Goal: Obtain resource: Obtain resource

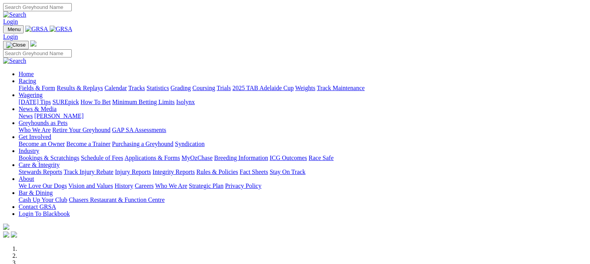
click at [19, 85] on link "Fields & Form" at bounding box center [37, 88] width 36 height 7
